Goal: Task Accomplishment & Management: Manage account settings

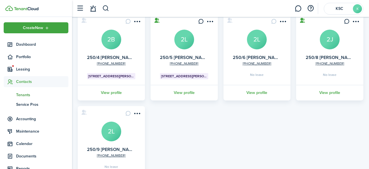
scroll to position [197, 0]
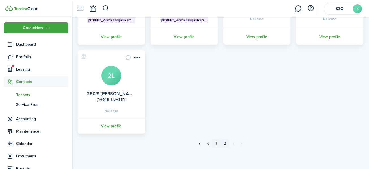
click at [216, 143] on link "1" at bounding box center [216, 144] width 8 height 8
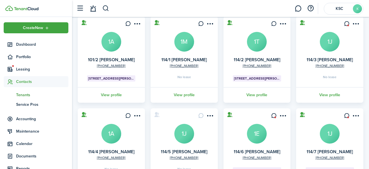
scroll to position [85, 0]
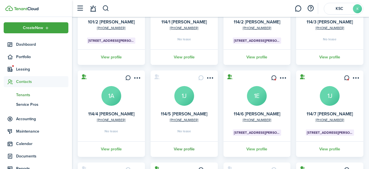
click at [185, 148] on link "View profile" at bounding box center [184, 149] width 69 height 16
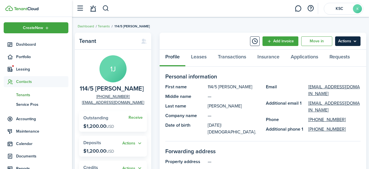
click at [340, 39] on menu-btn "Actions" at bounding box center [347, 41] width 25 height 10
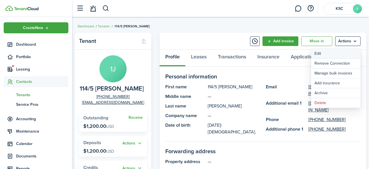
click at [319, 50] on link "Edit" at bounding box center [335, 54] width 49 height 10
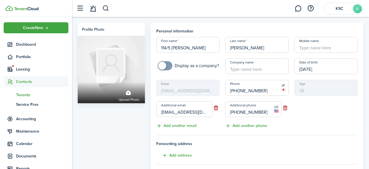
click at [195, 89] on mbsc-input "Email [EMAIL_ADDRESS][DOMAIN_NAME]" at bounding box center [187, 88] width 63 height 16
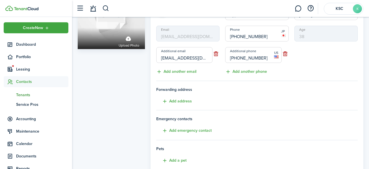
scroll to position [56, 0]
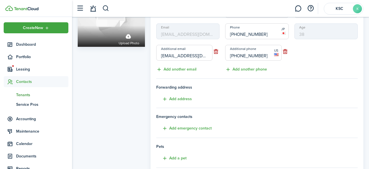
click at [237, 33] on input "[PHONE_NUMBER]" at bounding box center [256, 31] width 63 height 16
click at [240, 33] on input "[PHONE_NUMBER]" at bounding box center [256, 31] width 63 height 16
click at [118, 78] on div "Profile photo Upload photo" at bounding box center [111, 112] width 73 height 293
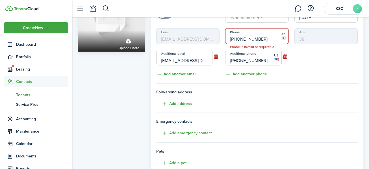
scroll to position [49, 0]
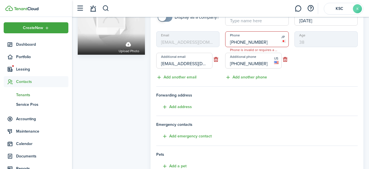
click at [173, 40] on mbsc-input "Email [EMAIL_ADDRESS][DOMAIN_NAME]" at bounding box center [187, 39] width 63 height 16
click at [186, 40] on mbsc-input "Email [EMAIL_ADDRESS][DOMAIN_NAME]" at bounding box center [187, 39] width 63 height 16
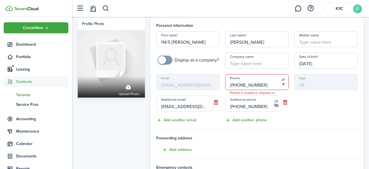
scroll to position [0, 0]
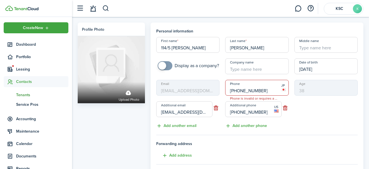
drag, startPoint x: 264, startPoint y: 90, endPoint x: 223, endPoint y: 90, distance: 41.8
click at [223, 90] on div "Phone [PHONE_NUMBER] Phone is invalid or requires a country code JP" at bounding box center [256, 88] width 69 height 16
click at [220, 127] on div "Email [EMAIL_ADDRESS][DOMAIN_NAME] Additional email [EMAIL_ADDRESS][DOMAIN_NAME…" at bounding box center [187, 104] width 69 height 49
click at [232, 90] on input "[PHONE_NUMBER]" at bounding box center [256, 88] width 63 height 16
type input "[PHONE_NUMBER]"
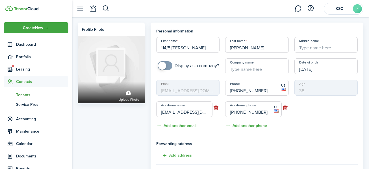
click at [188, 88] on mbsc-input "Email [EMAIL_ADDRESS][DOMAIN_NAME]" at bounding box center [187, 88] width 63 height 16
click at [176, 128] on button "Add another email" at bounding box center [176, 126] width 40 height 6
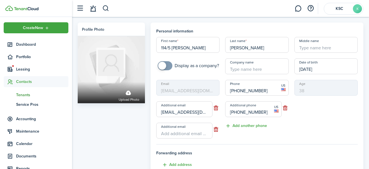
click at [164, 134] on input "Additional email" at bounding box center [184, 131] width 56 height 16
click at [163, 133] on input "Additional email" at bounding box center [184, 131] width 56 height 16
type input "x"
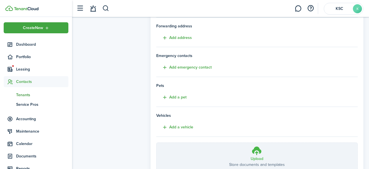
scroll to position [169, 0]
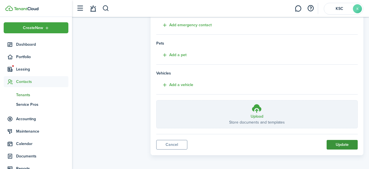
type input "[EMAIL_ADDRESS][DOMAIN_NAME]"
click at [341, 144] on button "Update" at bounding box center [341, 145] width 31 height 10
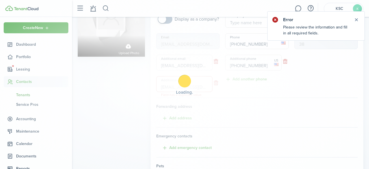
scroll to position [46, 0]
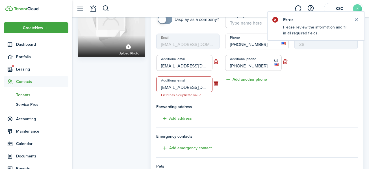
click at [215, 83] on button "button" at bounding box center [215, 83] width 7 height 8
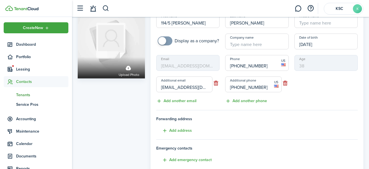
scroll to position [0, 0]
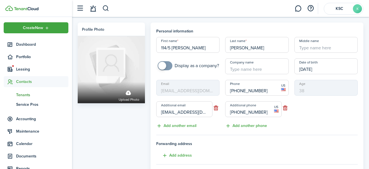
click at [20, 93] on span "Tenants" at bounding box center [42, 95] width 52 height 6
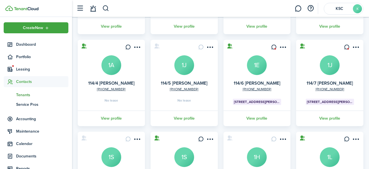
scroll to position [141, 0]
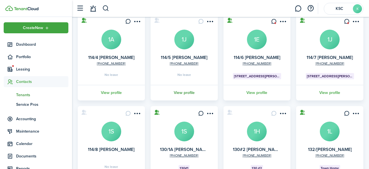
click at [185, 91] on link "View profile" at bounding box center [184, 93] width 69 height 16
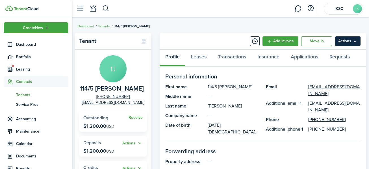
click at [343, 40] on menu-btn "Actions" at bounding box center [347, 41] width 25 height 10
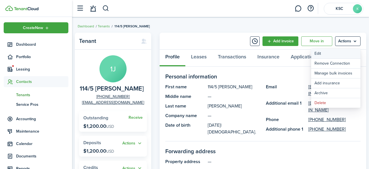
click at [318, 51] on link "Edit" at bounding box center [335, 54] width 49 height 10
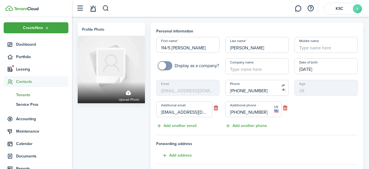
drag, startPoint x: 239, startPoint y: 90, endPoint x: 216, endPoint y: 92, distance: 23.2
click at [216, 92] on div "First name 114/5 [PERSON_NAME] Last name [PERSON_NAME] Middle name Display as a…" at bounding box center [256, 83] width 207 height 92
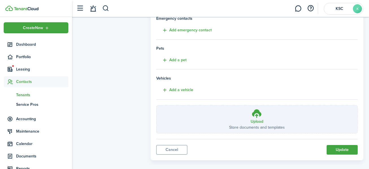
scroll to position [162, 0]
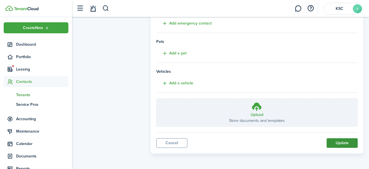
type input "[PHONE_NUMBER]"
click at [342, 142] on button "Update" at bounding box center [341, 143] width 31 height 10
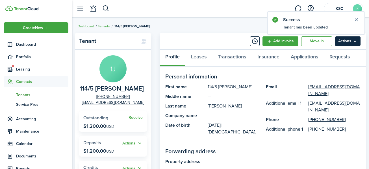
click at [346, 40] on menu-btn "Actions" at bounding box center [347, 41] width 25 height 10
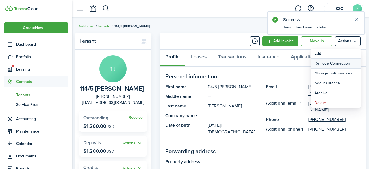
click at [340, 64] on button "Remove Connection" at bounding box center [335, 64] width 49 height 10
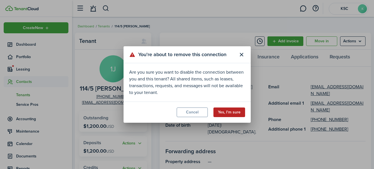
click at [228, 109] on button "Yes, I'm sure" at bounding box center [229, 113] width 32 height 10
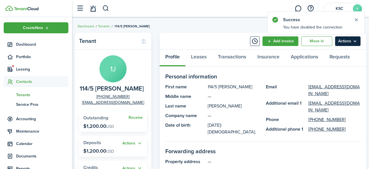
click at [346, 40] on menu-btn "Actions" at bounding box center [347, 41] width 25 height 10
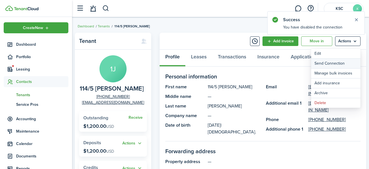
click at [331, 61] on button "Send Connection" at bounding box center [335, 64] width 49 height 10
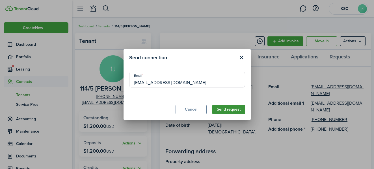
click at [233, 108] on button "Send request" at bounding box center [228, 110] width 33 height 10
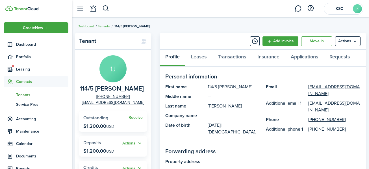
click at [25, 93] on span "Tenants" at bounding box center [42, 95] width 52 height 6
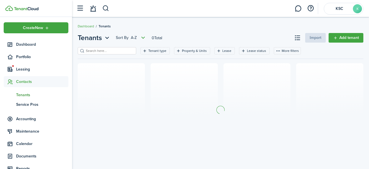
click at [25, 80] on span "Contacts" at bounding box center [42, 82] width 52 height 6
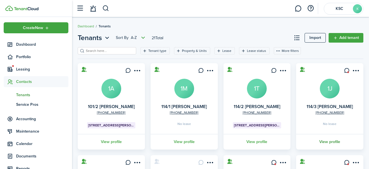
click at [332, 140] on link "View profile" at bounding box center [329, 142] width 69 height 16
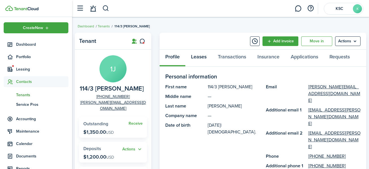
click at [196, 55] on link "Leases" at bounding box center [198, 58] width 27 height 17
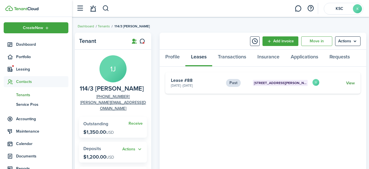
click at [350, 80] on link "View" at bounding box center [350, 83] width 9 height 6
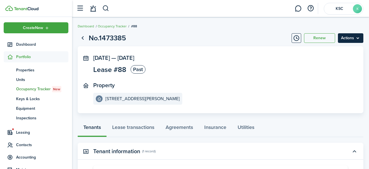
click at [346, 38] on menu-btn "Actions" at bounding box center [350, 38] width 25 height 10
click at [240, 96] on panel-main-section "Property [STREET_ADDRESS][PERSON_NAME]" at bounding box center [212, 93] width 238 height 23
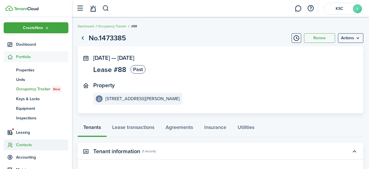
click at [23, 143] on span "Contacts" at bounding box center [42, 145] width 52 height 6
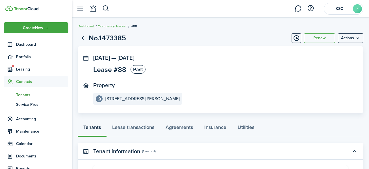
click at [25, 95] on span "Tenants" at bounding box center [42, 95] width 52 height 6
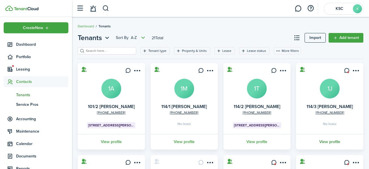
click at [330, 140] on link "View profile" at bounding box center [329, 142] width 69 height 16
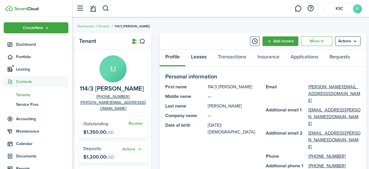
click at [199, 56] on link "Leases" at bounding box center [198, 58] width 27 height 17
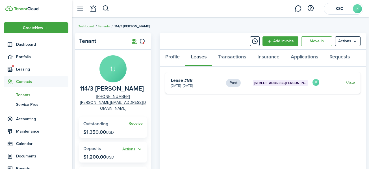
click at [350, 82] on link "View" at bounding box center [350, 83] width 9 height 6
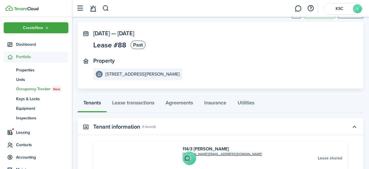
scroll to position [85, 0]
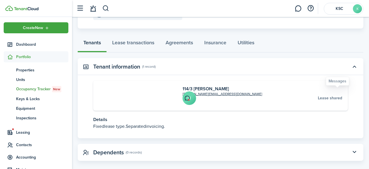
click at [190, 95] on icon at bounding box center [187, 98] width 6 height 6
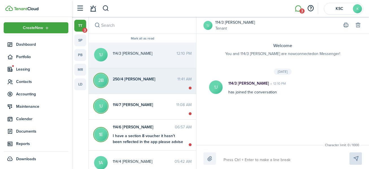
click at [167, 81] on span "250/4 [PERSON_NAME]" at bounding box center [145, 79] width 65 height 6
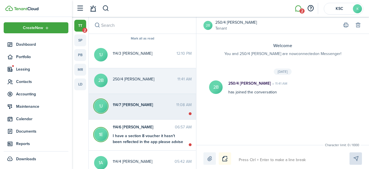
click at [159, 108] on div "114/7 [PERSON_NAME] 11:08 AM" at bounding box center [151, 106] width 87 height 9
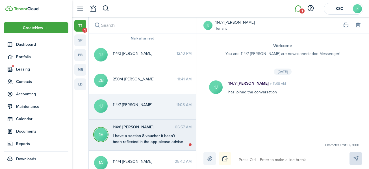
click at [162, 140] on div "I have a section 8 voucher it hasn’t been reflected in the app please advise" at bounding box center [148, 139] width 71 height 12
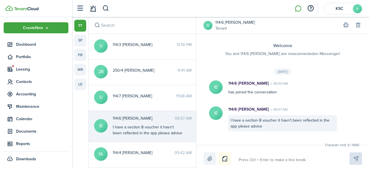
click at [254, 160] on textarea at bounding box center [287, 160] width 101 height 10
type textarea "I"
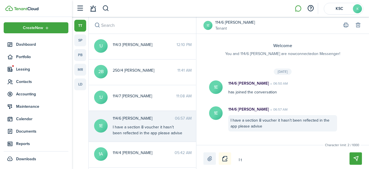
type textarea "I th"
type textarea "I thi"
type textarea "I th"
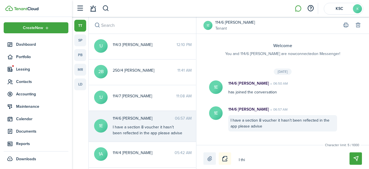
type textarea "I th"
type textarea "I t"
type textarea "I"
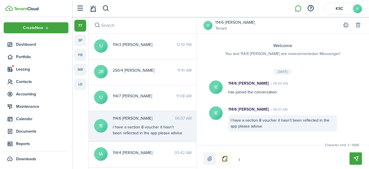
type textarea "I a"
type textarea "I an"
type textarea "I ans"
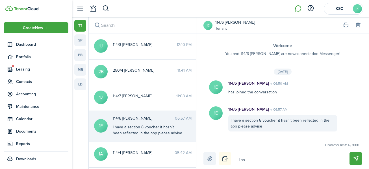
type textarea "I ans"
type textarea "I answ"
type textarea "I answe"
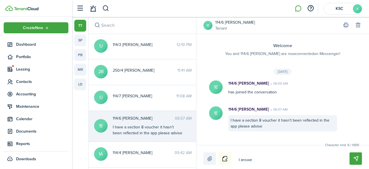
type textarea "I answer"
type textarea "I answere"
type textarea "I answered"
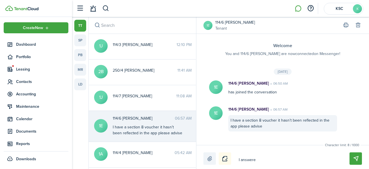
type textarea "I answered"
type textarea "I answered t"
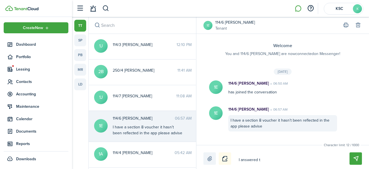
type textarea "I answered th"
type textarea "I answered t"
type textarea "I answered"
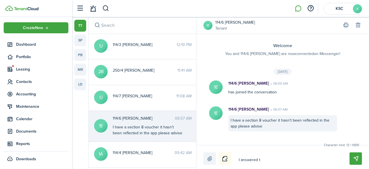
type textarea "I answered"
type textarea "I answere"
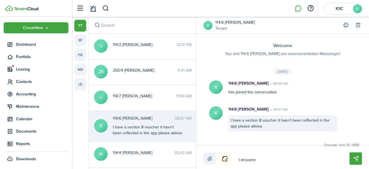
type textarea "I answer"
type textarea "I answe"
type textarea "I answ"
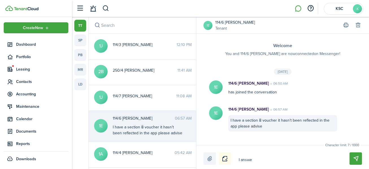
type textarea "I answ"
type textarea "I ans"
type textarea "I an"
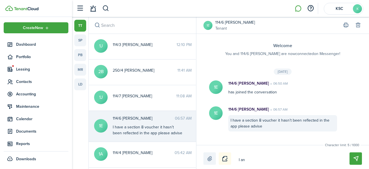
type textarea "I a"
type textarea "I"
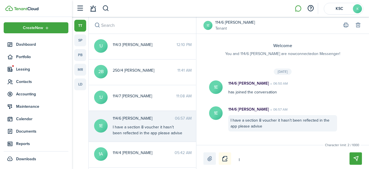
type textarea "I"
type textarea "J"
type textarea "Ju"
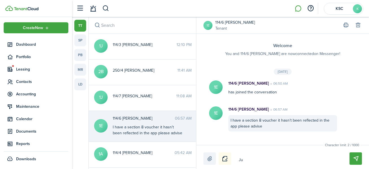
type textarea "[DEMOGRAPHIC_DATA]"
type textarea "Just"
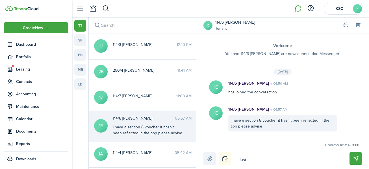
type textarea "Just"
type textarea "Just a"
type textarea "Just an"
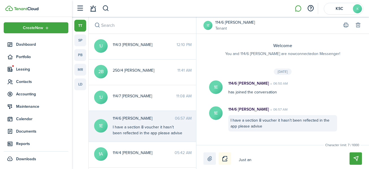
type textarea "Just ans"
type textarea "Just answ"
type textarea "Just answe"
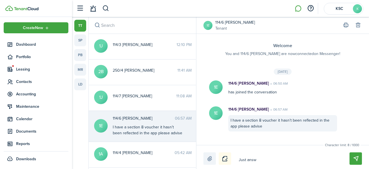
type textarea "Just answe"
type textarea "Just answer"
type textarea "Just answeri"
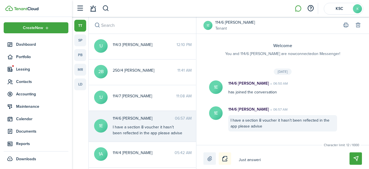
type textarea "Just answerin"
type textarea "Just answering"
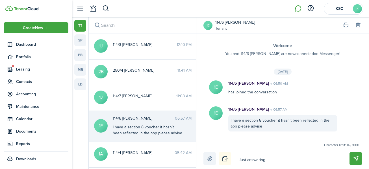
type textarea "Just answering"
type textarea "Just answering t"
type textarea "Just answering this"
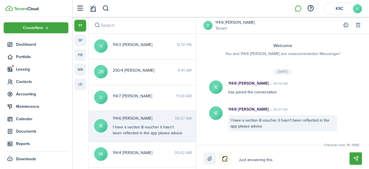
type textarea "Just answering this"
type textarea "Just answering this o"
type textarea "Just answering this on"
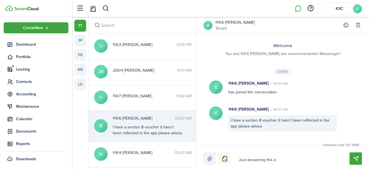
type textarea "Just answering this on"
type textarea "Just answering this on h"
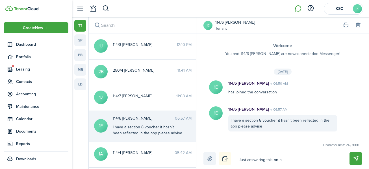
type textarea "Just answering this on he"
type textarea "Just answering this on her"
type textarea "Just answering this on here"
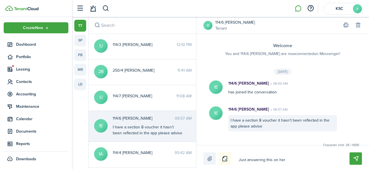
type textarea "Just answering this on here"
type textarea "Just answering this on here f"
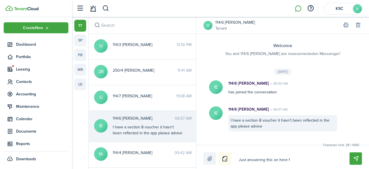
type textarea "Just answering this on here fo"
type textarea "Just answering this on here for"
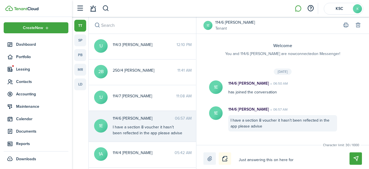
type textarea "Just answering this on here for"
type textarea "Just answering this on here for o"
type textarea "Just answering this on here for ou"
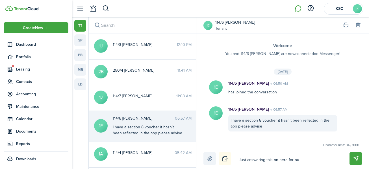
type textarea "Just answering this on here for our"
type textarea "Just answering this on here for our r"
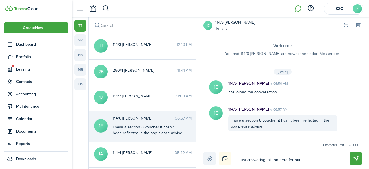
type textarea "Just answering this on here for our r"
type textarea "Just answering this on here for our re"
type textarea "Just answering this on here for our rec"
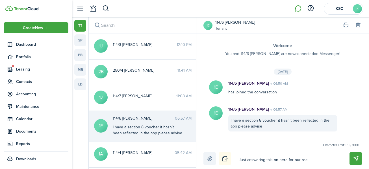
type textarea "Just answering this on here for our reco"
type textarea "Just answering this on here for our recor"
type textarea "Just answering this on here for our record"
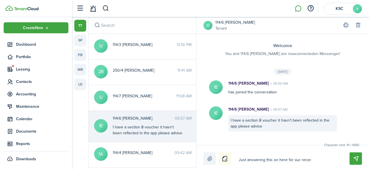
type textarea "Just answering this on here for our record"
type textarea "Just answering this on here for our records"
type textarea "Just answering this on here for our records."
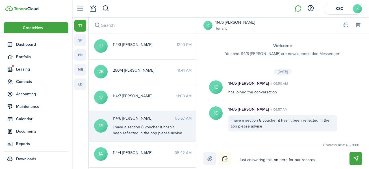
type textarea "Just answering this on here for our records."
type textarea "Just answering this on here for our records. P"
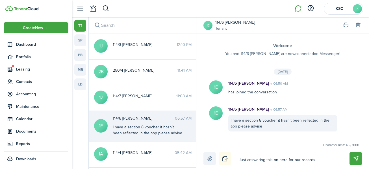
type textarea "Just answering this on here for our records. P"
type textarea "Just answering this on here for our records. Pe"
type textarea "Just answering this on here for our records. Per"
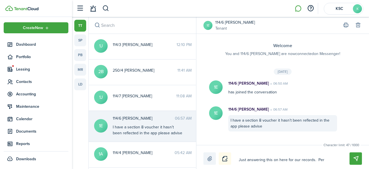
type textarea "Just answering this on here for our records. Per"
type textarea "Just answering this on here for our records. Per o"
type textarea "Just answering this on here for our records. Per ou"
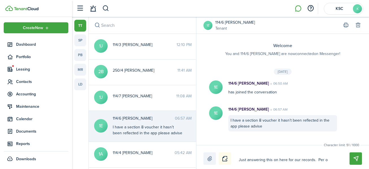
type textarea "Just answering this on here for our records. Per ou"
type textarea "Just answering this on here for our records. Per our"
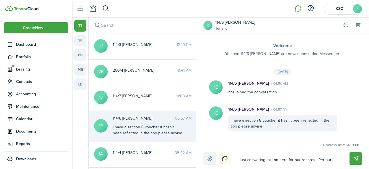
type textarea "Just answering this on here for our records. Per our c"
type textarea "Just answering this on here for our records. Per our co"
type textarea "Just answering this on here for our records. Per our con"
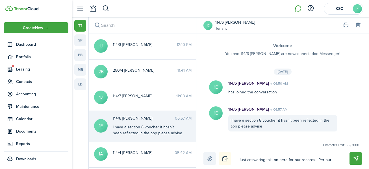
type textarea "Just answering this on here for our records. Per our con"
type textarea "Just answering this on here for our records. Per our conv"
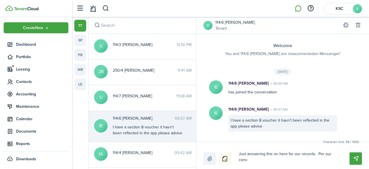
type textarea "Just answering this on here for our records. Per our conve"
type textarea "Just answering this on here for our records. Per our conver"
type textarea "Just answering this on here for our records. Per our convers"
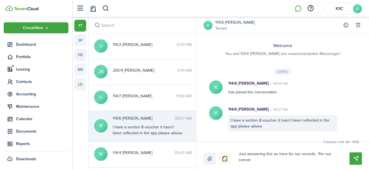
type textarea "Just answering this on here for our records. Per our convers"
type textarea "Just answering this on here for our records. Per our conversa"
type textarea "Just answering this on here for our records. Per our conversat"
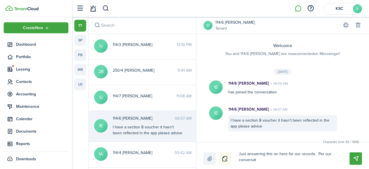
type textarea "Just answering this on here for our records. Per our conversati"
type textarea "Just answering this on here for our records. Per our conversatio"
type textarea "Just answering this on here for our records. Per our conversation"
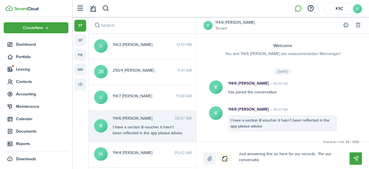
type textarea "Just answering this on here for our records. Per our conversation"
type textarea "Just answering this on here for our records. Per our conversation e"
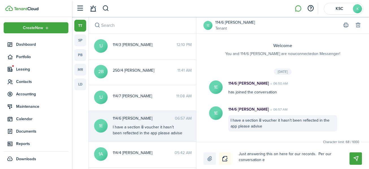
type textarea "Just answering this on here for our records. Per our conversation ea"
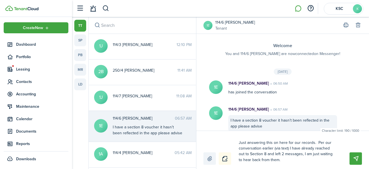
click at [254, 160] on textarea "Just answering this on here for our records. Per our conversation earlier (via …" at bounding box center [287, 151] width 101 height 27
click at [284, 158] on textarea "Just answering this on here for our records. Per our conversation earlier (via …" at bounding box center [287, 151] width 101 height 27
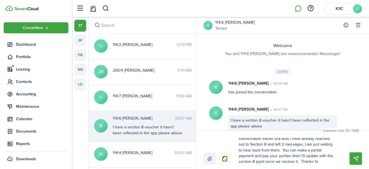
scroll to position [15, 0]
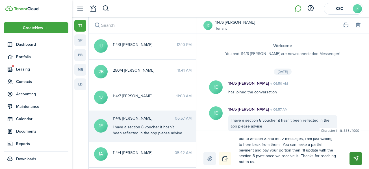
click at [357, 156] on button "Send" at bounding box center [355, 159] width 12 height 12
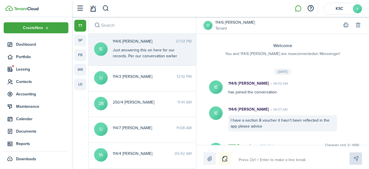
scroll to position [58, 0]
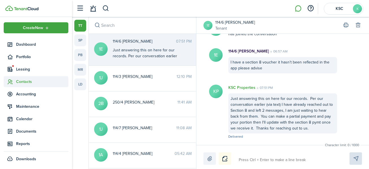
click at [22, 82] on span "Contacts" at bounding box center [42, 82] width 52 height 6
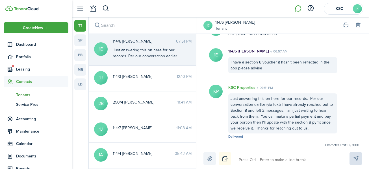
click at [25, 95] on span "Tenants" at bounding box center [42, 95] width 52 height 6
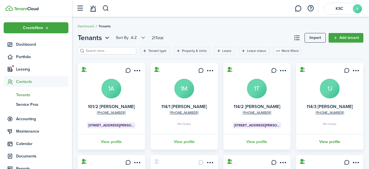
click at [332, 140] on link "View profile" at bounding box center [329, 142] width 69 height 16
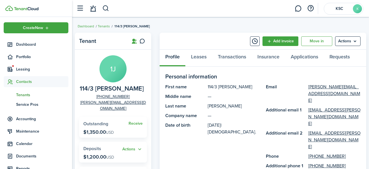
click at [28, 93] on span "Tenants" at bounding box center [42, 95] width 52 height 6
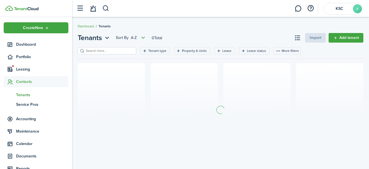
click at [25, 93] on span "Tenants" at bounding box center [42, 95] width 52 height 6
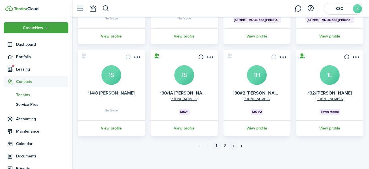
scroll to position [200, 0]
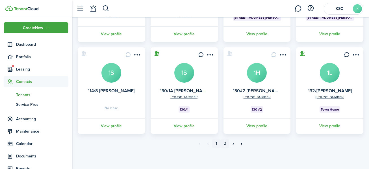
click at [225, 143] on link "2" at bounding box center [225, 144] width 8 height 8
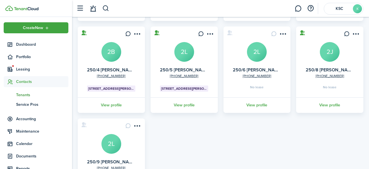
scroll to position [141, 0]
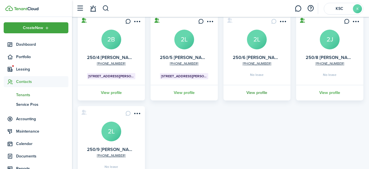
click at [259, 92] on link "View profile" at bounding box center [257, 93] width 69 height 16
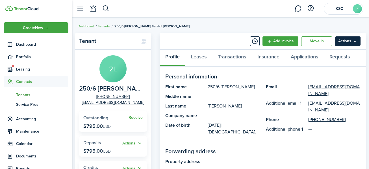
click at [345, 40] on menu-btn "Actions" at bounding box center [347, 41] width 25 height 10
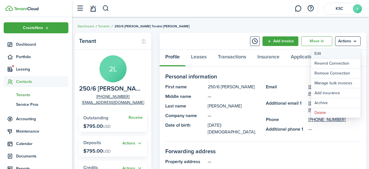
click at [317, 52] on link "Edit" at bounding box center [335, 54] width 49 height 10
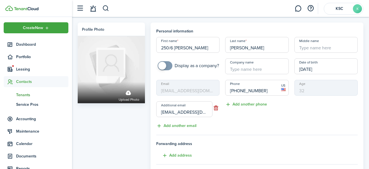
drag, startPoint x: 206, startPoint y: 113, endPoint x: 230, endPoint y: 122, distance: 26.2
click at [230, 122] on div "Phone [PHONE_NUMBER] US Add another phone" at bounding box center [256, 104] width 69 height 49
